Goal: Transaction & Acquisition: Purchase product/service

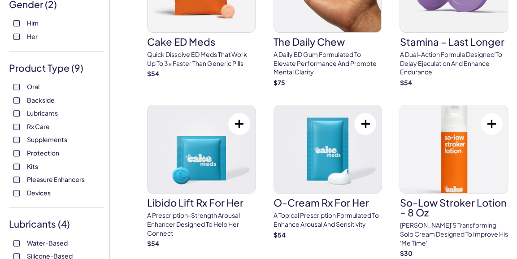
scroll to position [180, 0]
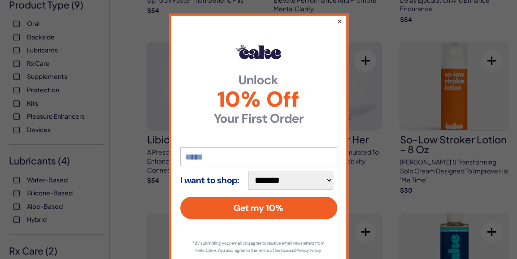
click at [337, 21] on button "×" at bounding box center [340, 21] width 6 height 11
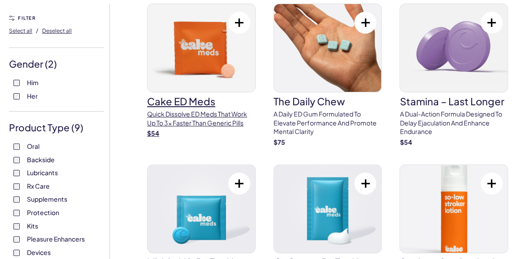
scroll to position [45, 0]
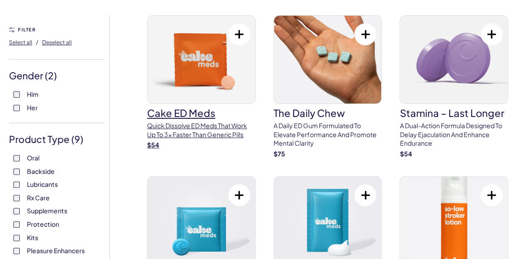
click at [177, 116] on h3 "Cake ED Meds" at bounding box center [201, 113] width 109 height 10
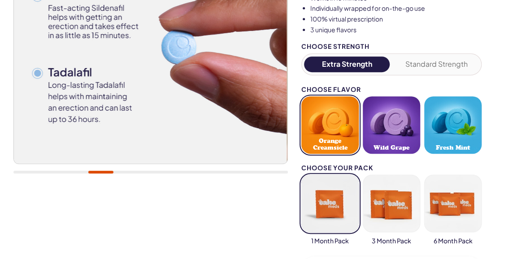
scroll to position [135, 0]
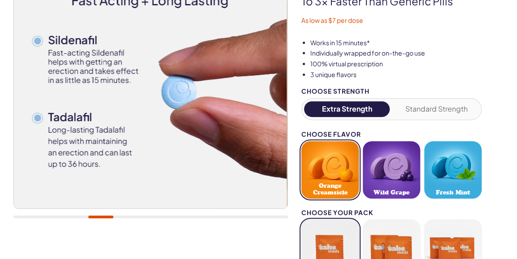
click at [200, 127] on img at bounding box center [150, 72] width 274 height 274
click at [143, 216] on div at bounding box center [150, 217] width 275 height 3
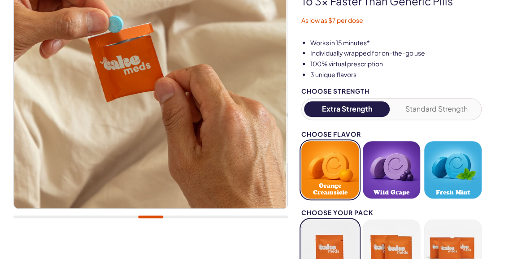
click at [171, 216] on div at bounding box center [150, 217] width 275 height 3
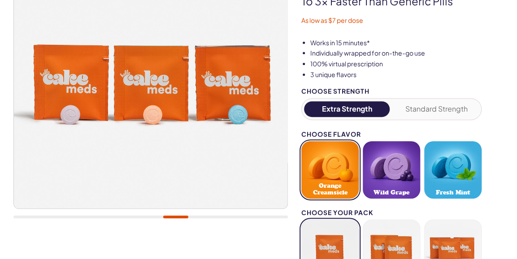
click at [208, 215] on div at bounding box center [150, 80] width 275 height 293
click at [207, 219] on div at bounding box center [150, 80] width 275 height 293
click at [218, 214] on div at bounding box center [150, 80] width 275 height 293
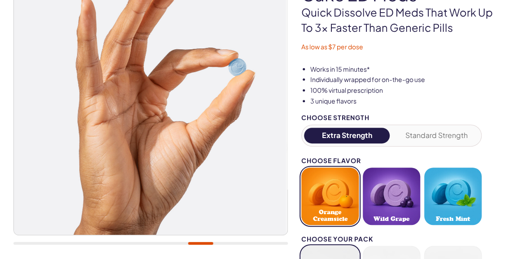
scroll to position [90, 0]
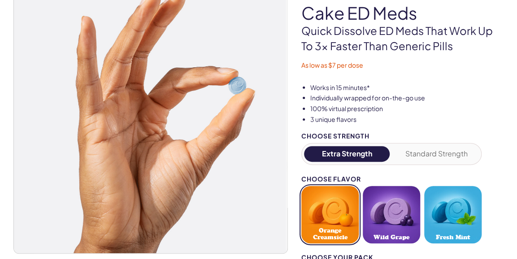
click at [430, 153] on button "Standard Strength" at bounding box center [437, 154] width 86 height 16
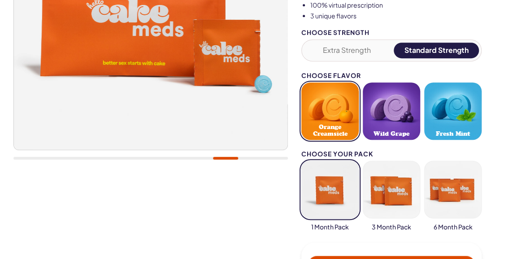
scroll to position [180, 0]
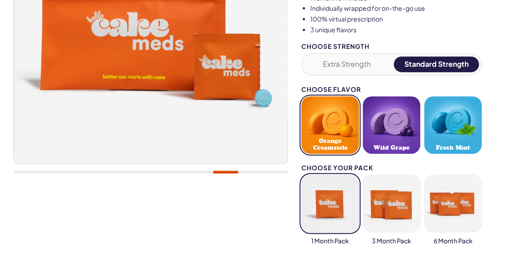
click at [334, 62] on button "Extra Strength" at bounding box center [347, 65] width 86 height 16
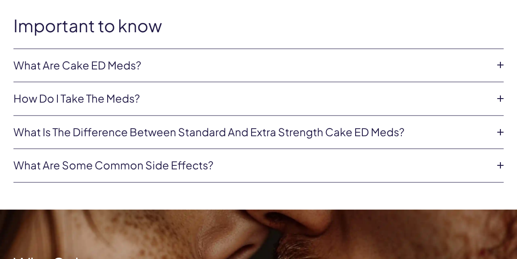
scroll to position [539, 0]
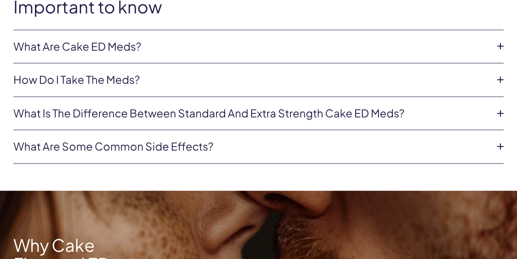
click at [97, 49] on link "What are Cake ED Meds?" at bounding box center [251, 46] width 476 height 15
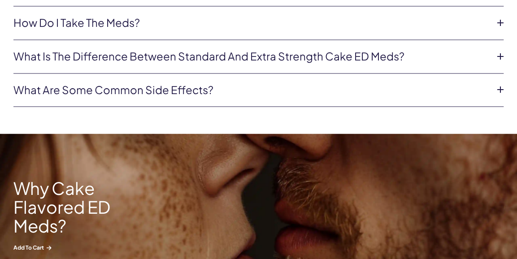
scroll to position [628, 0]
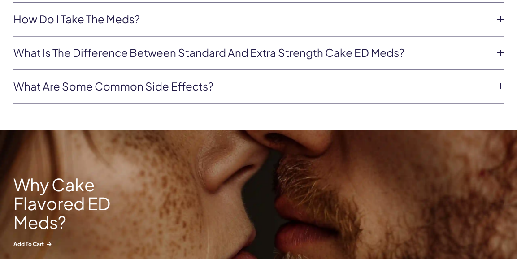
click at [111, 89] on link "What are some common side effects?" at bounding box center [251, 86] width 476 height 15
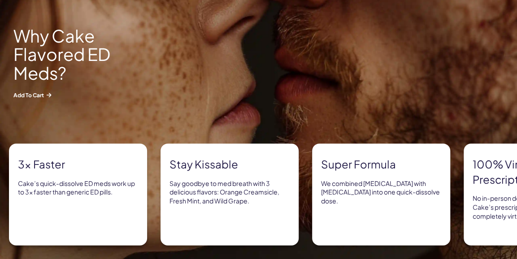
scroll to position [853, 0]
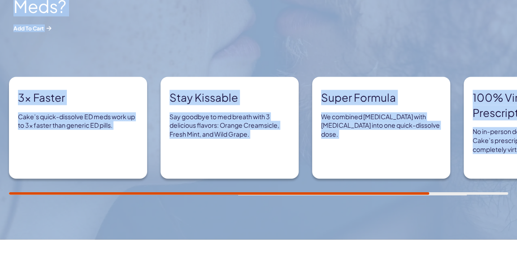
drag, startPoint x: 385, startPoint y: 189, endPoint x: 424, endPoint y: 196, distance: 39.2
click at [424, 196] on div "Why Cake Flavored ED Meds? Add to Cart 3x Faster Cake’s quick-dissolve ED meds …" at bounding box center [258, 78] width 517 height 326
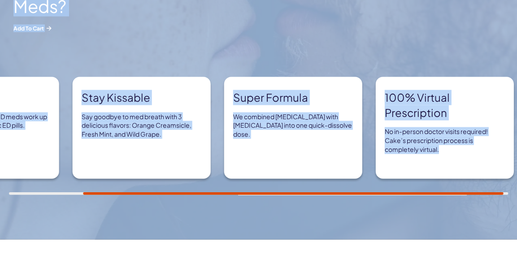
click at [500, 196] on div "Why Cake Flavored ED Meds? Add to Cart 3x Faster Cake’s quick-dissolve ED meds …" at bounding box center [258, 78] width 517 height 326
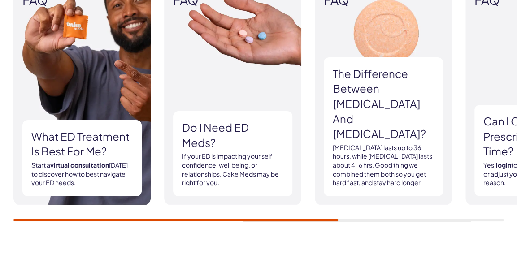
scroll to position [1526, 0]
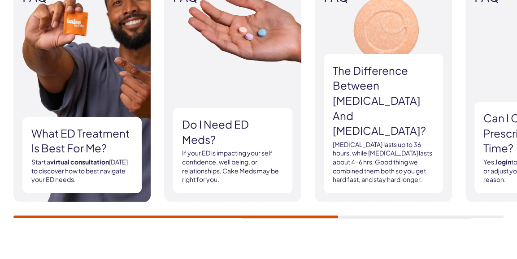
drag, startPoint x: 331, startPoint y: 212, endPoint x: 384, endPoint y: 218, distance: 52.8
click at [384, 218] on div "FAQ What ED treatment is best for me? Start a virtual consultation [DATE] to di…" at bounding box center [258, 99] width 517 height 291
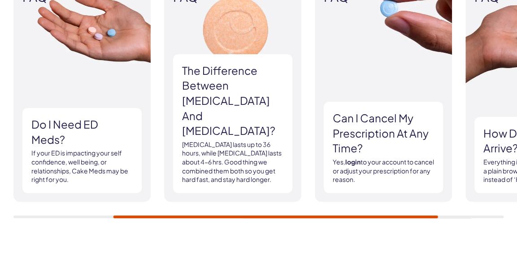
drag, startPoint x: 329, startPoint y: 217, endPoint x: 384, endPoint y: 225, distance: 54.9
click at [384, 225] on div "FAQ What ED treatment is best for me? Start a virtual consultation [DATE] to di…" at bounding box center [258, 99] width 517 height 291
drag, startPoint x: 385, startPoint y: 219, endPoint x: 424, endPoint y: 225, distance: 38.7
click at [424, 225] on div "FAQ What ED treatment is best for me? Start a virtual consultation [DATE] to di…" at bounding box center [258, 99] width 517 height 291
drag, startPoint x: 407, startPoint y: 217, endPoint x: 462, endPoint y: 220, distance: 54.9
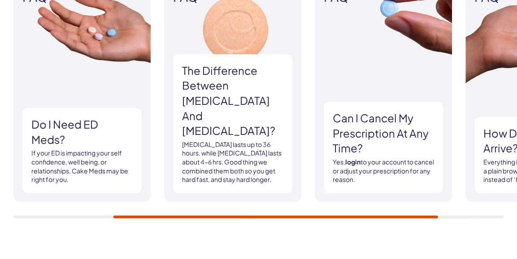
click at [462, 220] on div "FAQ What ED treatment is best for me? Start a virtual consultation [DATE] to di…" at bounding box center [258, 99] width 517 height 291
click at [477, 217] on div "FAQ What ED treatment is best for me? Start a virtual consultation [DATE] to di…" at bounding box center [258, 99] width 517 height 291
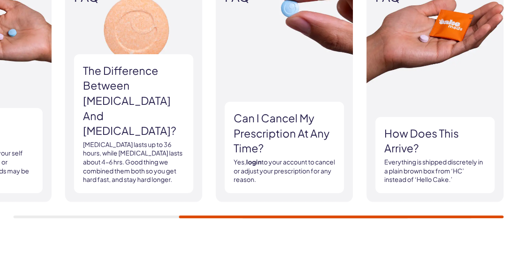
click at [477, 216] on div at bounding box center [258, 217] width 491 height 3
